Goal: Information Seeking & Learning: Check status

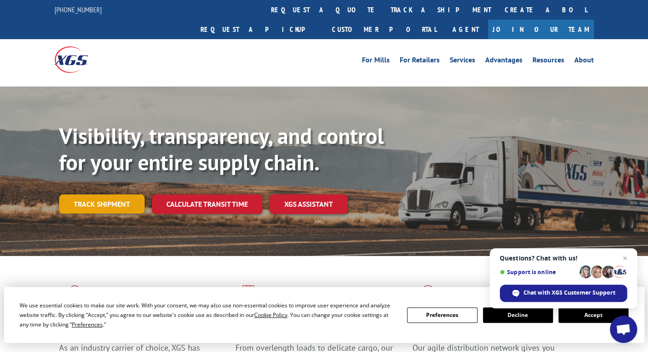
click at [122, 194] on link "Track shipment" at bounding box center [102, 203] width 86 height 19
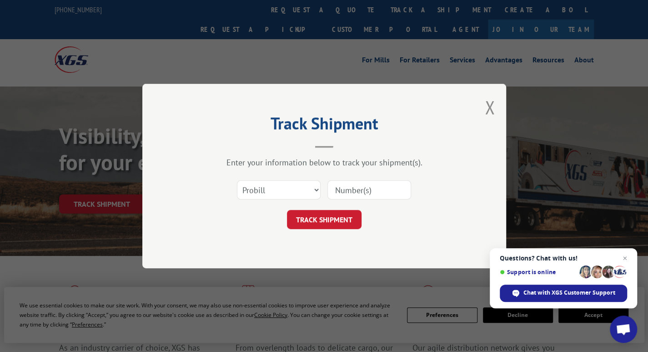
click at [329, 186] on input at bounding box center [370, 189] width 84 height 19
type input "17689736"
click button "TRACK SHIPMENT" at bounding box center [324, 219] width 75 height 19
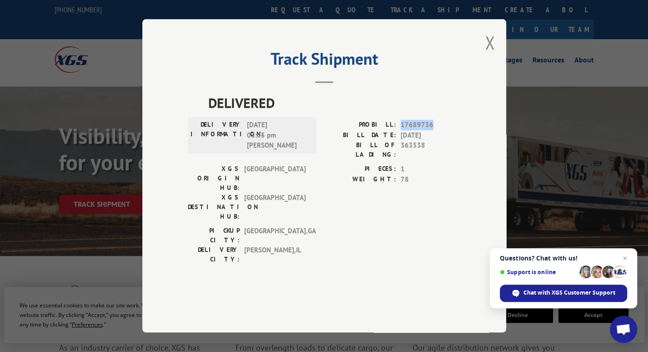
drag, startPoint x: 435, startPoint y: 152, endPoint x: 406, endPoint y: 149, distance: 28.3
click at [401, 131] on span "17689736" at bounding box center [431, 125] width 60 height 10
copy span "17689736"
click at [493, 55] on button "Close modal" at bounding box center [490, 42] width 10 height 24
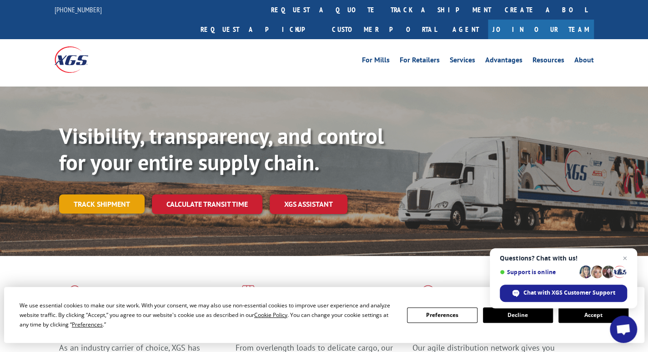
click at [123, 194] on link "Track shipment" at bounding box center [102, 203] width 86 height 19
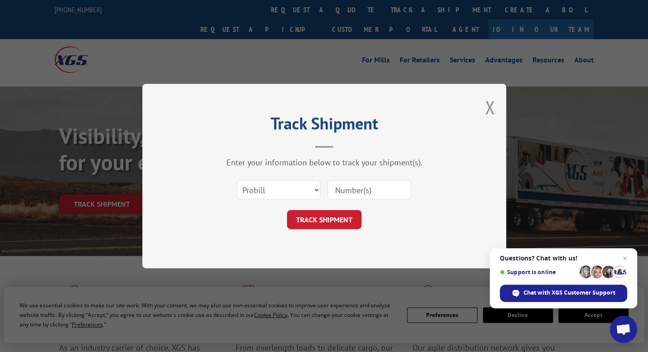
click at [349, 186] on input at bounding box center [370, 189] width 84 height 19
paste input "17689736"
type input "17689735"
click at [332, 223] on button "TRACK SHIPMENT" at bounding box center [324, 219] width 75 height 19
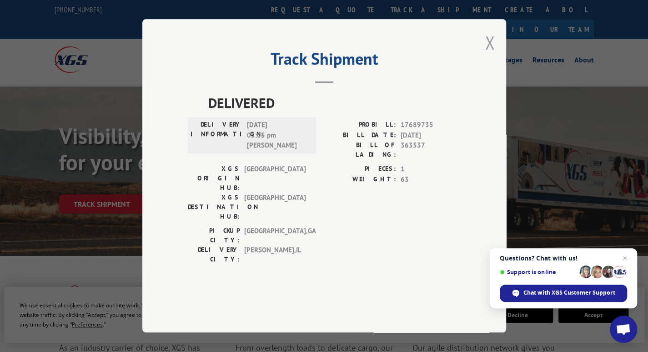
click at [491, 55] on button "Close modal" at bounding box center [490, 42] width 10 height 24
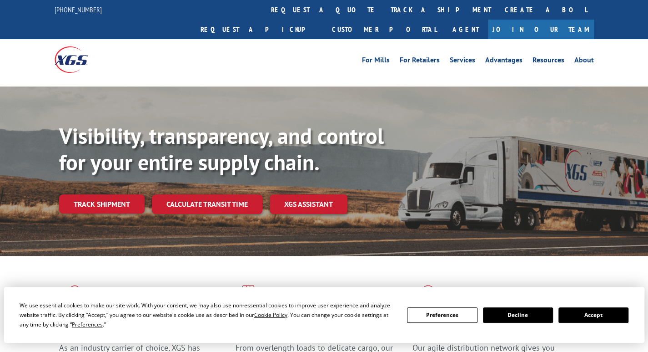
click at [96, 196] on div "Visibility, transparency, and control for your entire supply chain. Track shipm…" at bounding box center [353, 186] width 589 height 127
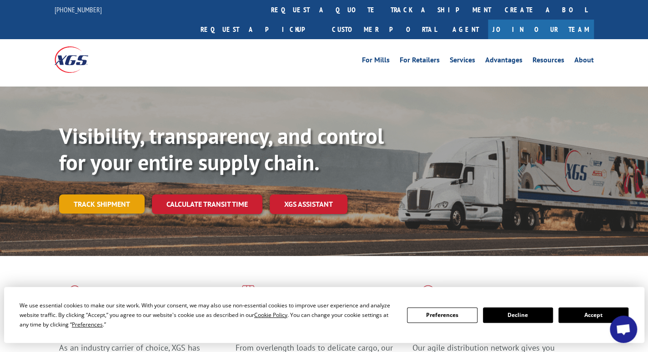
click at [100, 194] on link "Track shipment" at bounding box center [102, 203] width 86 height 19
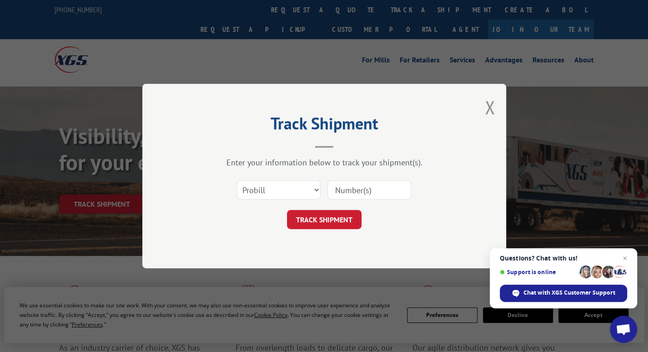
click at [380, 185] on input at bounding box center [370, 189] width 84 height 19
type input "17694733"
click button "TRACK SHIPMENT" at bounding box center [324, 219] width 75 height 19
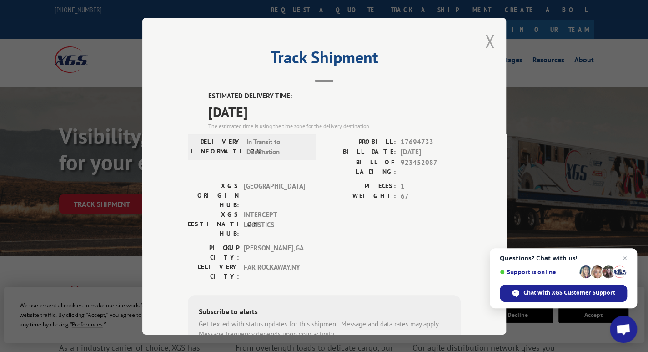
click at [487, 41] on button "Close modal" at bounding box center [490, 41] width 10 height 24
